Goal: Task Accomplishment & Management: Use online tool/utility

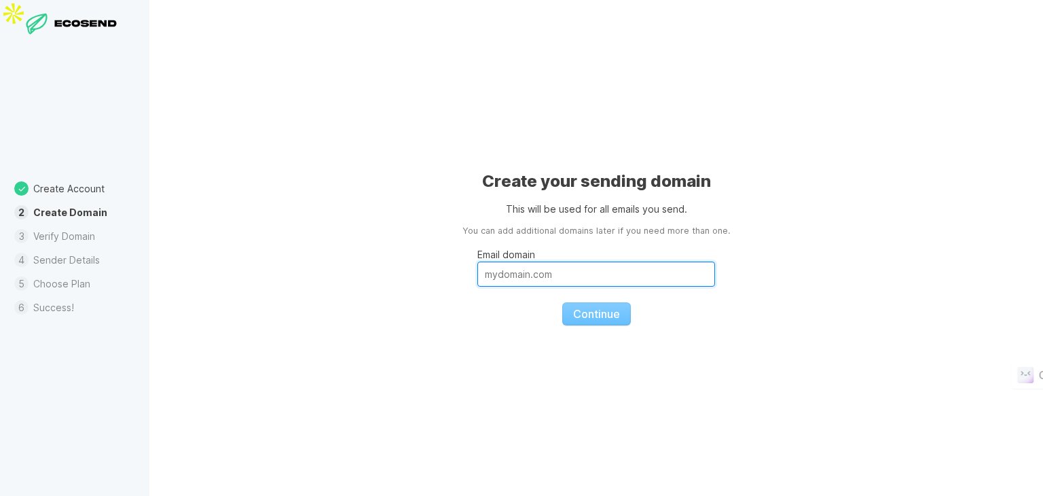
click at [574, 270] on input "Email domain" at bounding box center [596, 273] width 238 height 25
click at [74, 31] on div at bounding box center [74, 24] width 105 height 23
click at [84, 20] on icon at bounding box center [86, 23] width 9 height 7
click at [81, 245] on li "Verify Domain" at bounding box center [74, 236] width 149 height 24
click at [574, 312] on fieldset "Email domain Continue" at bounding box center [596, 282] width 238 height 88
